Goal: Find specific page/section: Find specific page/section

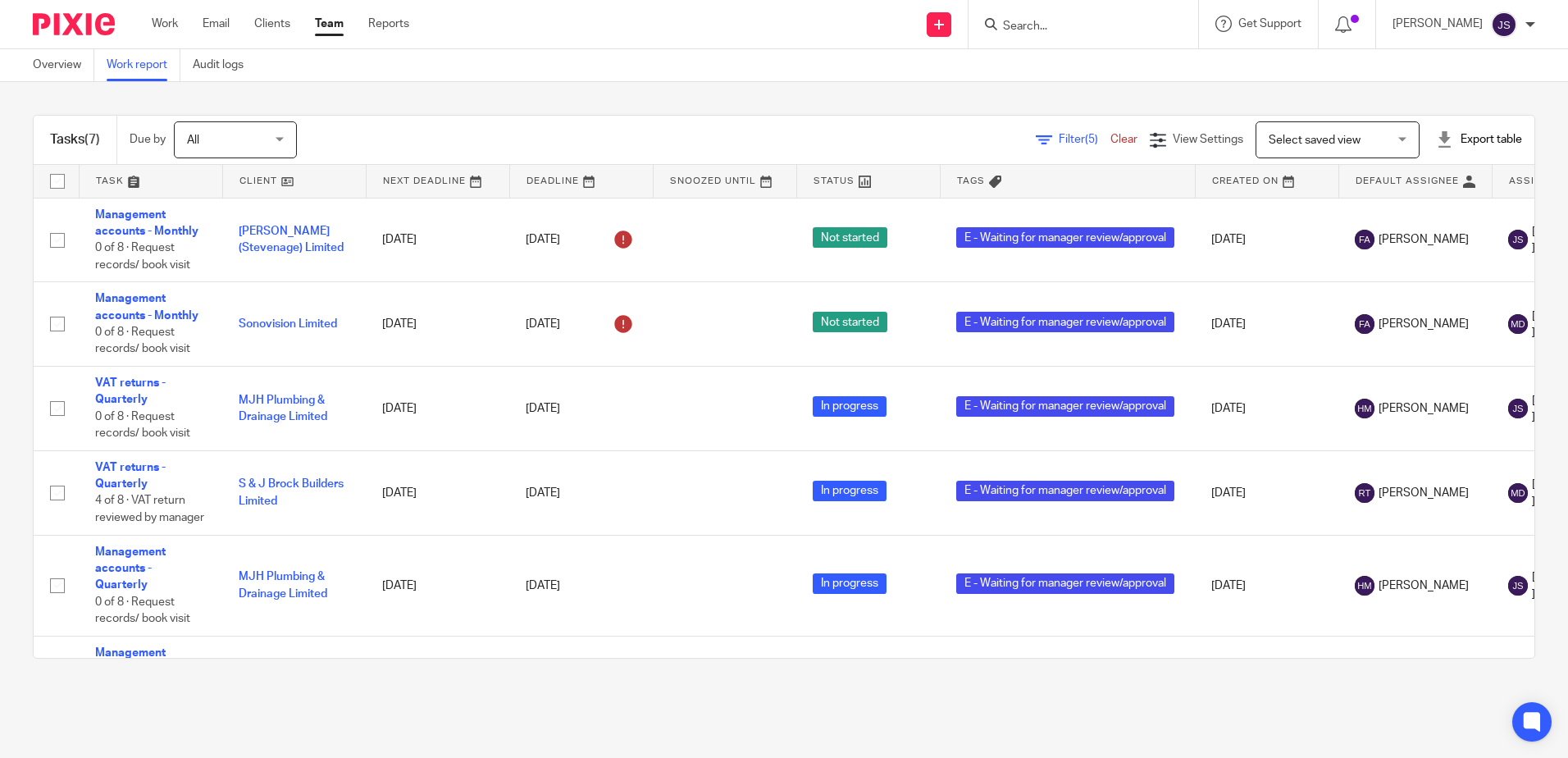
click at [1034, 30] on input "Search" at bounding box center [1075, 26] width 148 height 15
type input "rush"
click at [1085, 66] on link at bounding box center [1100, 63] width 203 height 24
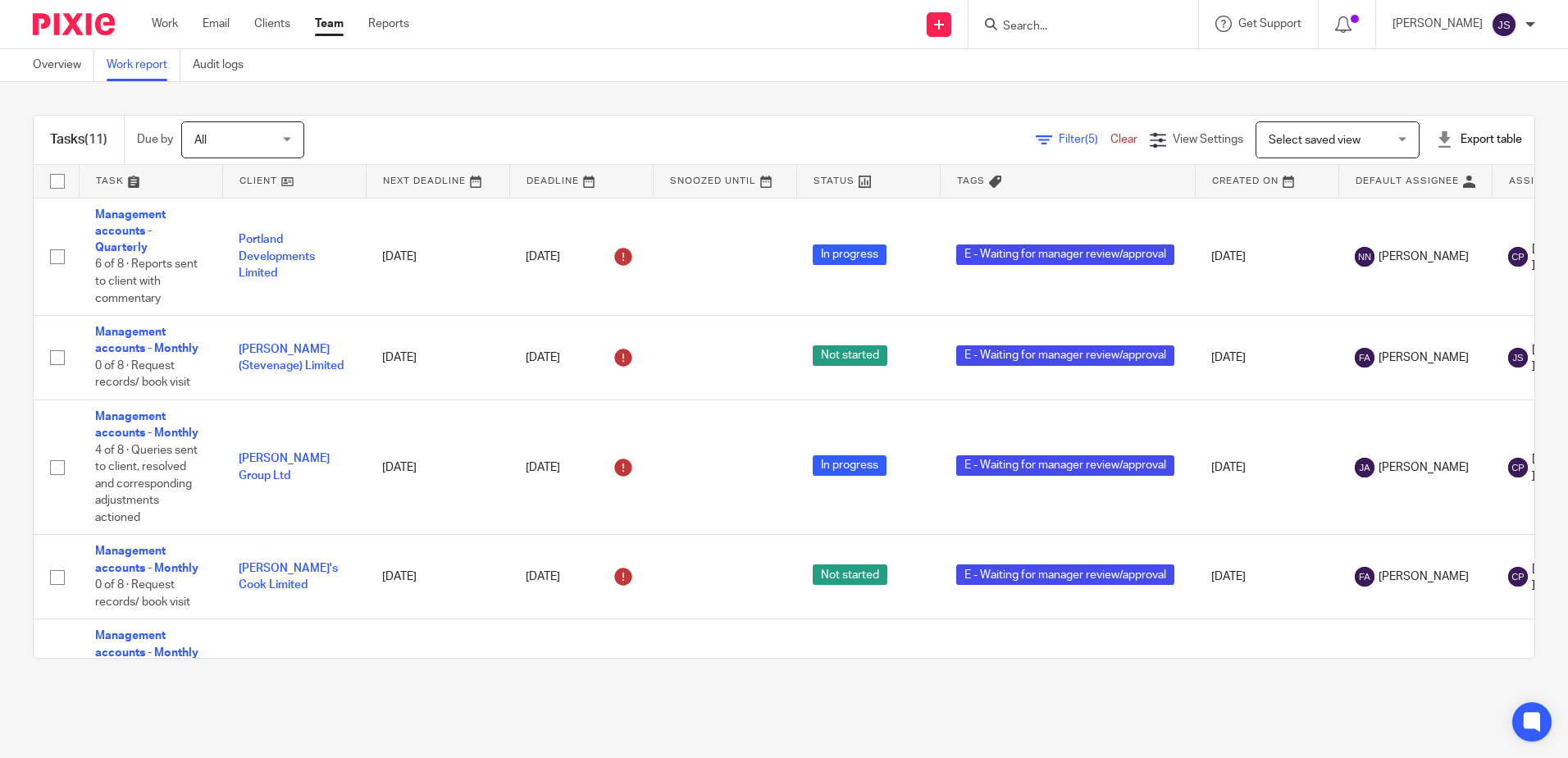
click at [497, 87] on div "Tasks (11) Due by All All [DATE] [DATE] This week Next week This month Next mon…" at bounding box center [784, 387] width 1568 height 609
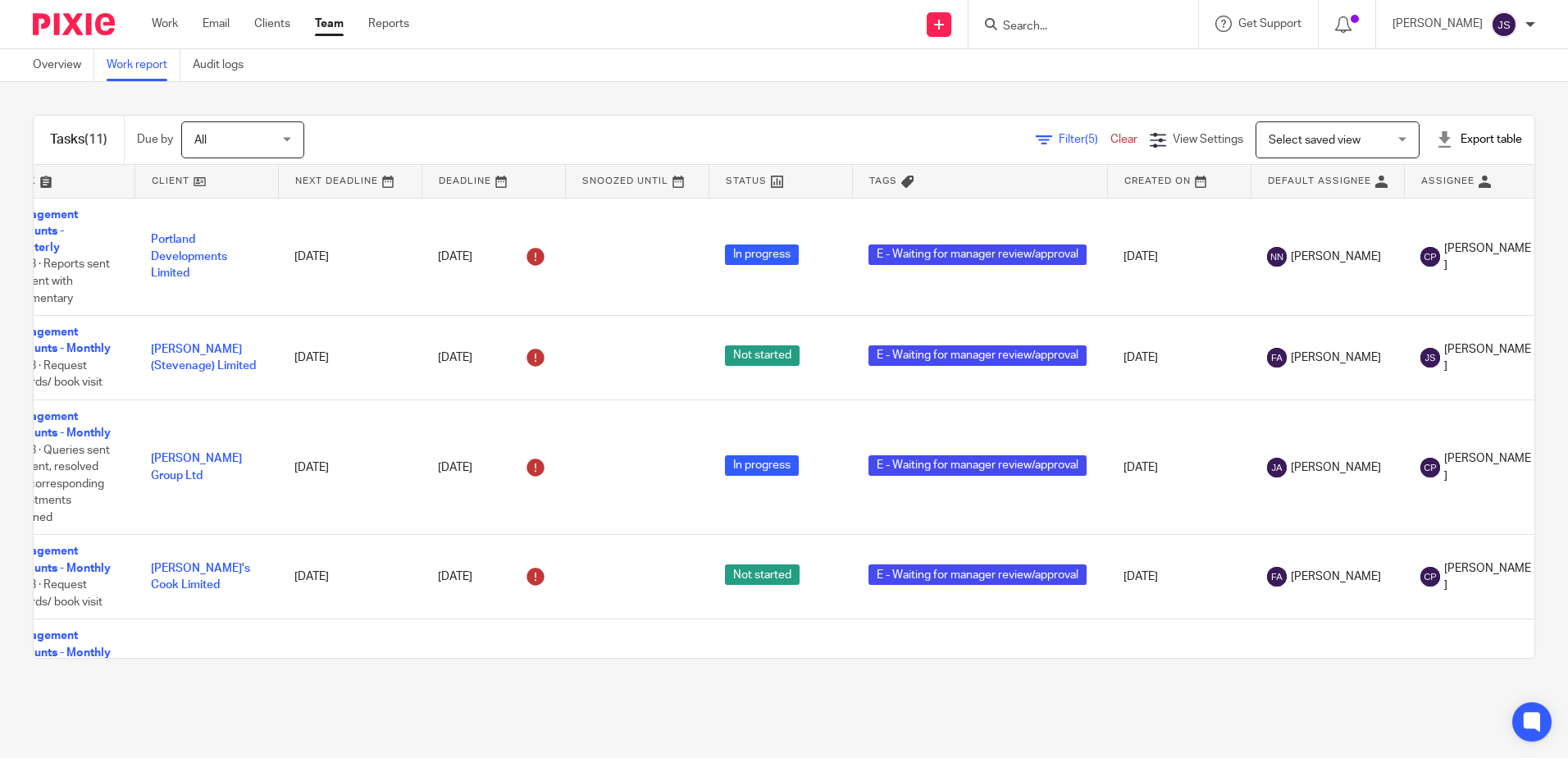
scroll to position [0, 4]
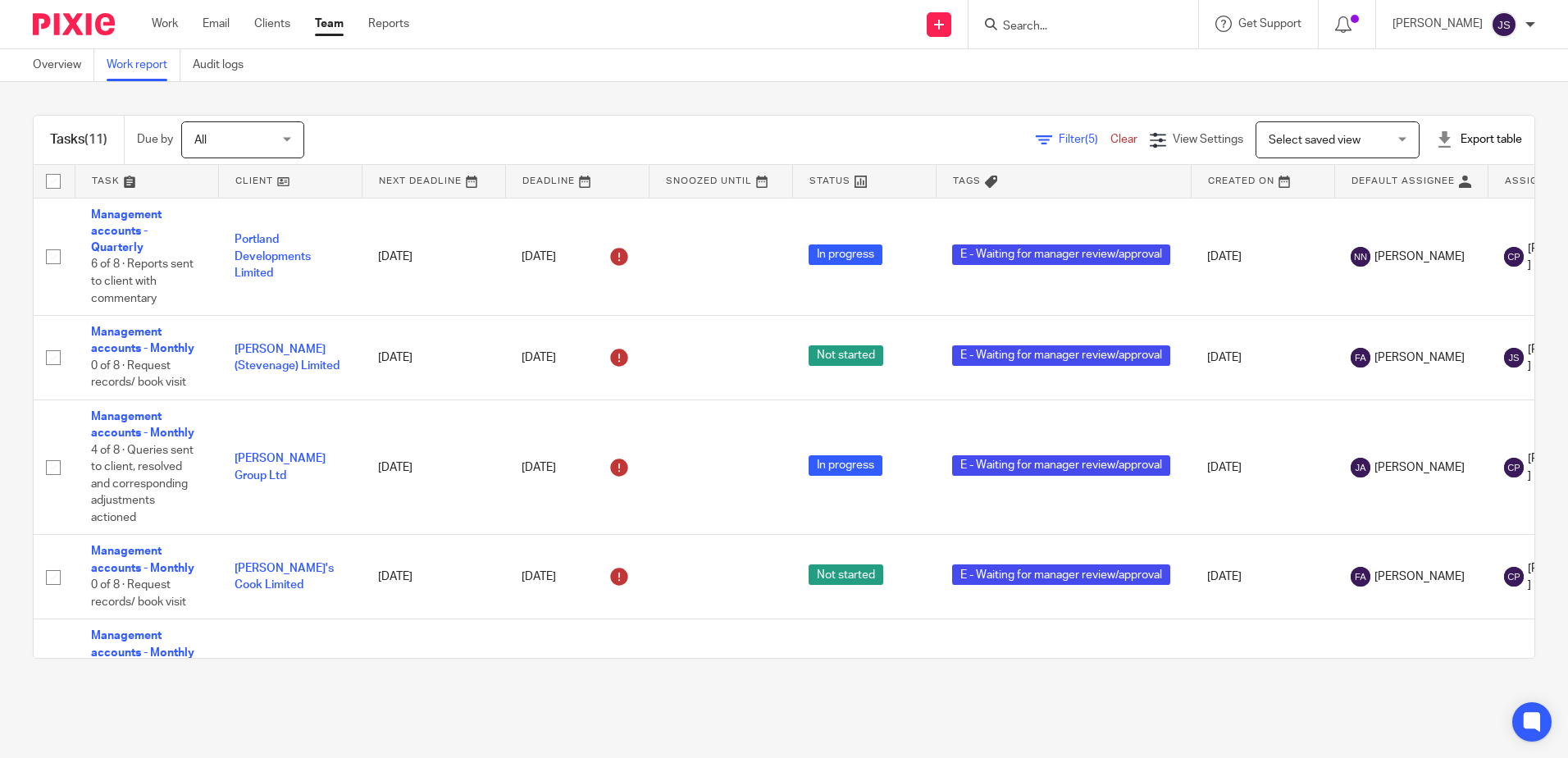
click at [431, 690] on div "Tasks (11) Due by All All Today Tomorrow This week Next week This month Next mo…" at bounding box center [784, 387] width 1568 height 609
click at [1049, 23] on input "Search" at bounding box center [1075, 26] width 148 height 15
type input "a"
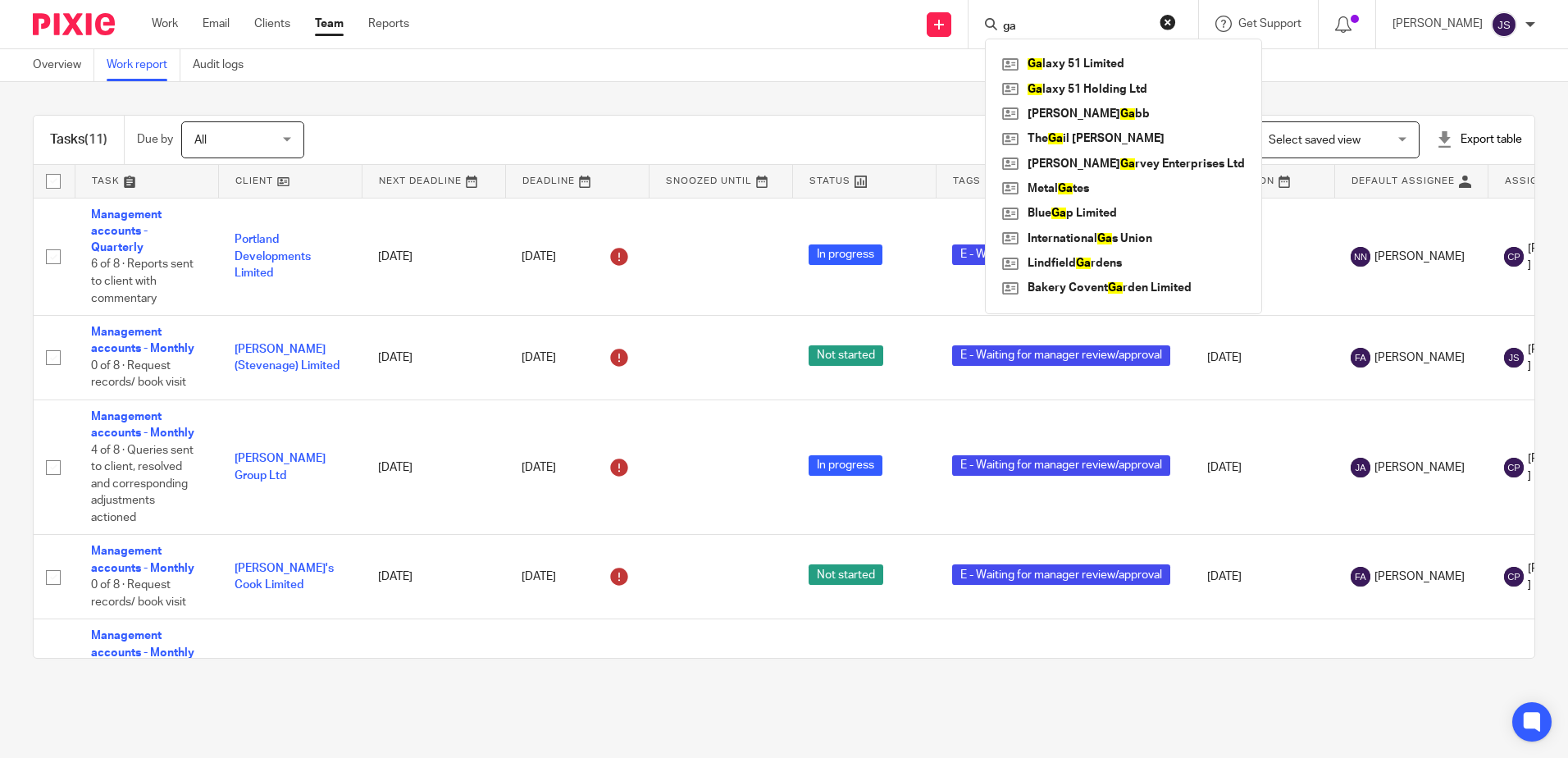
type input "gae"
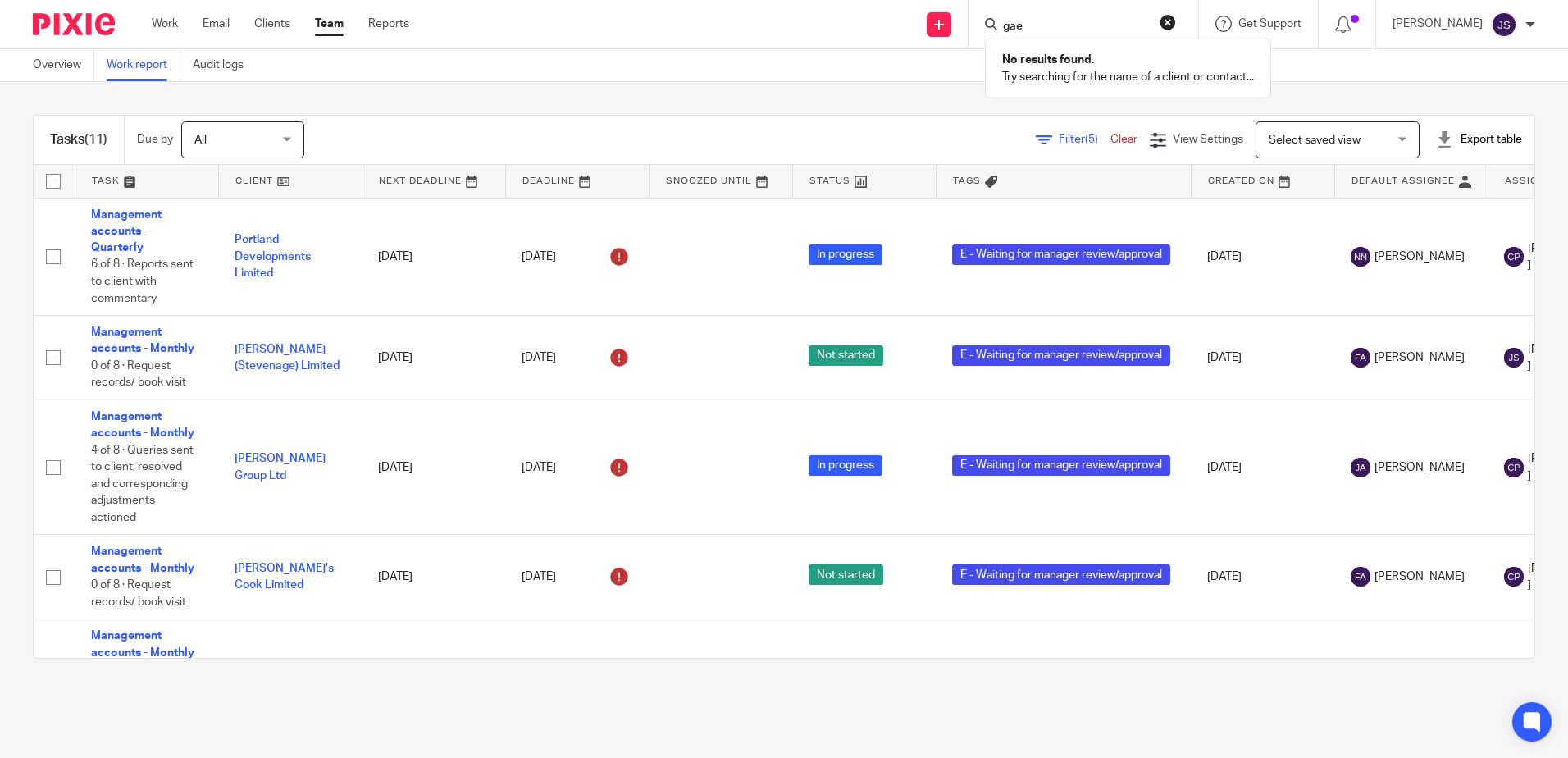
drag, startPoint x: 1049, startPoint y: 23, endPoint x: 1000, endPoint y: 22, distance: 49.0
click at [1000, 22] on div "gae No results found. Try searching for the name of a client or contact..." at bounding box center [1084, 24] width 230 height 48
click at [421, 699] on main "Overview Work report Audit logs Tasks (11) Due by All All Today Tomorrow This w…" at bounding box center [784, 379] width 1568 height 758
click at [503, 100] on div "Tasks (11) Due by All All Today Tomorrow This week Next week This month Next mo…" at bounding box center [784, 387] width 1568 height 609
